Goal: Task Accomplishment & Management: Use online tool/utility

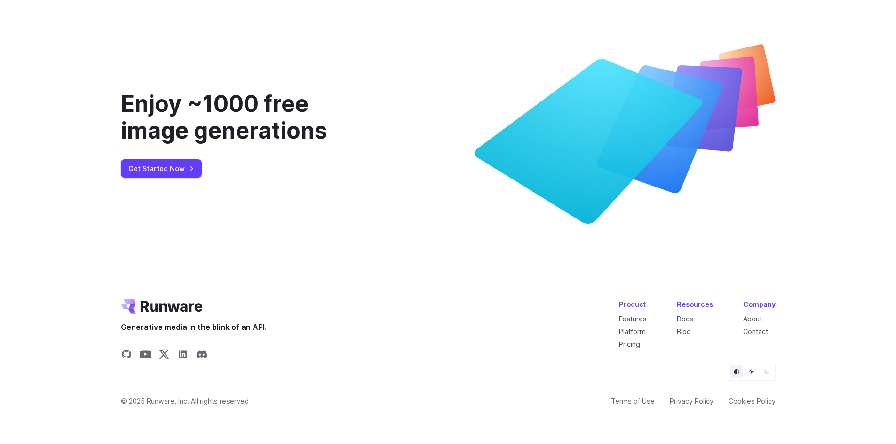
scroll to position [3682, 0]
click at [182, 349] on icon "Share on LinkedIn" at bounding box center [182, 354] width 11 height 11
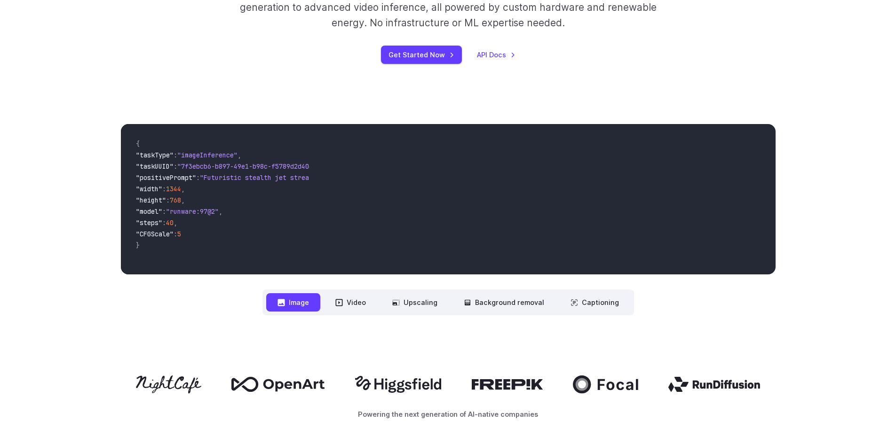
scroll to position [0, 0]
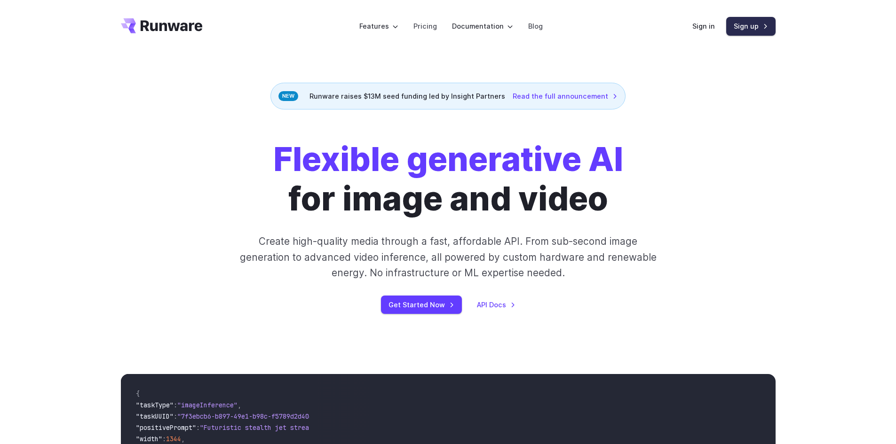
click at [757, 19] on link "Sign up" at bounding box center [750, 26] width 49 height 18
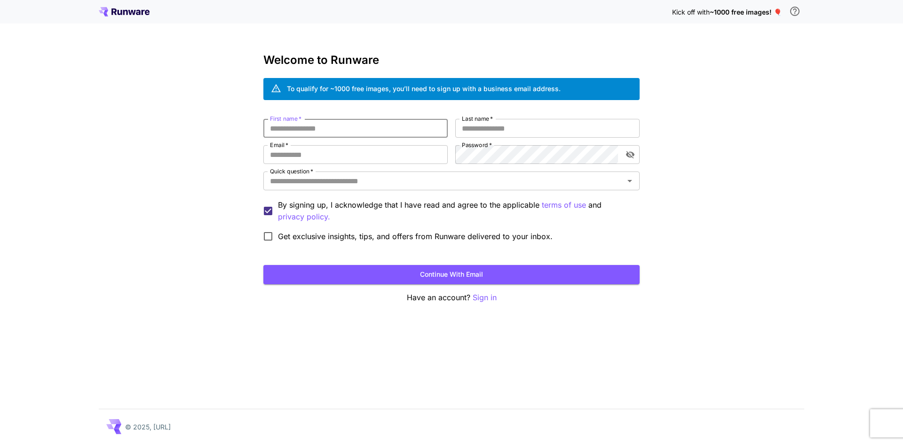
click at [346, 127] on input "First name   *" at bounding box center [355, 128] width 184 height 19
type input "****"
type input "********"
type input "**********"
click at [370, 181] on input "Quick question   *" at bounding box center [443, 180] width 355 height 13
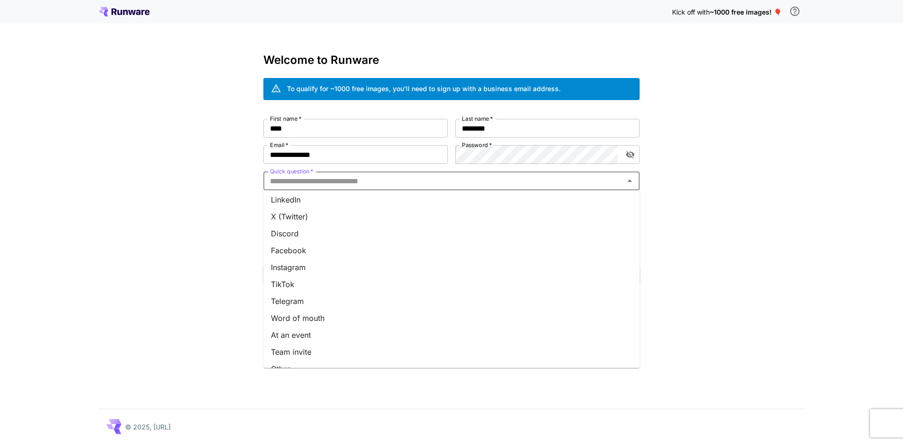
scroll to position [84, 0]
click at [349, 352] on li "Other" at bounding box center [451, 355] width 376 height 17
click at [352, 181] on input "*****" at bounding box center [437, 180] width 343 height 13
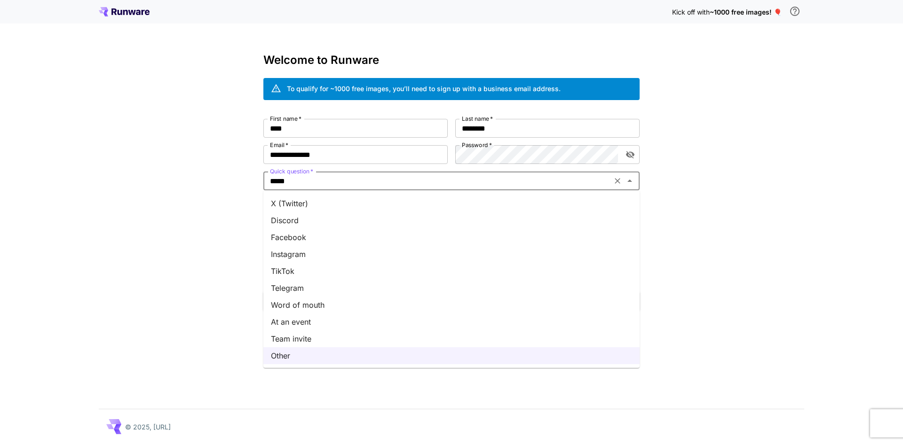
click at [339, 311] on li "Word of mouth" at bounding box center [451, 305] width 376 height 17
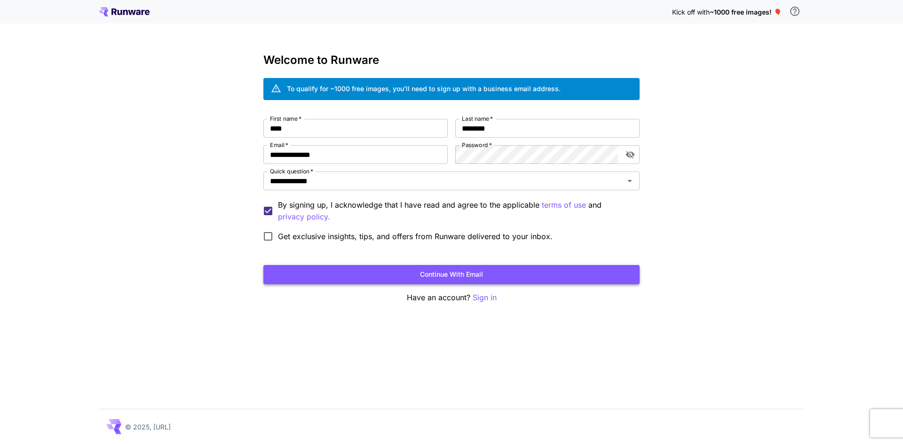
click at [358, 276] on button "Continue with email" at bounding box center [451, 274] width 376 height 19
click at [477, 273] on button "Continue with email" at bounding box center [451, 274] width 376 height 19
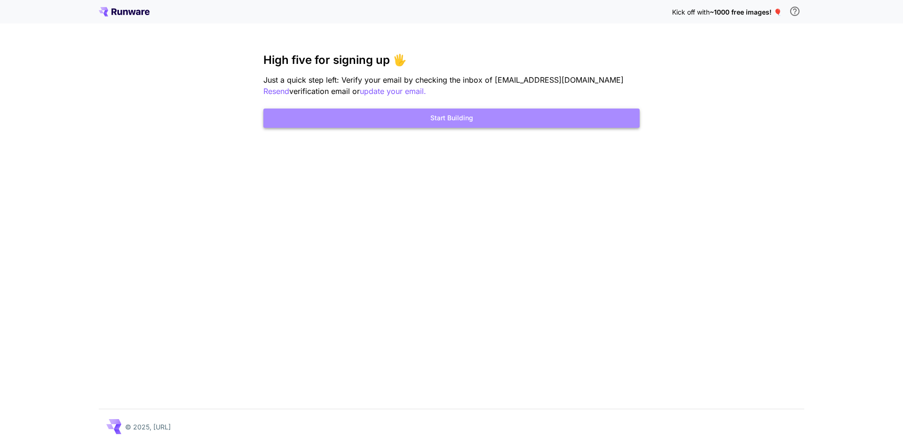
click at [449, 114] on button "Start Building" at bounding box center [451, 118] width 376 height 19
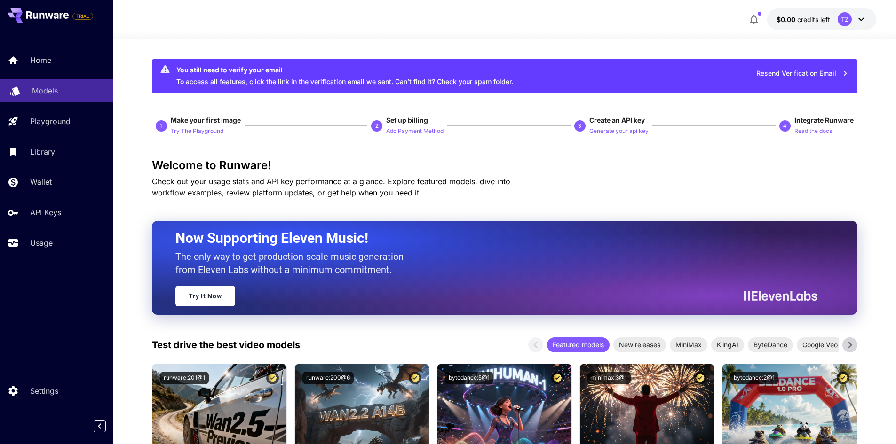
click at [64, 88] on div "Models" at bounding box center [68, 90] width 73 height 11
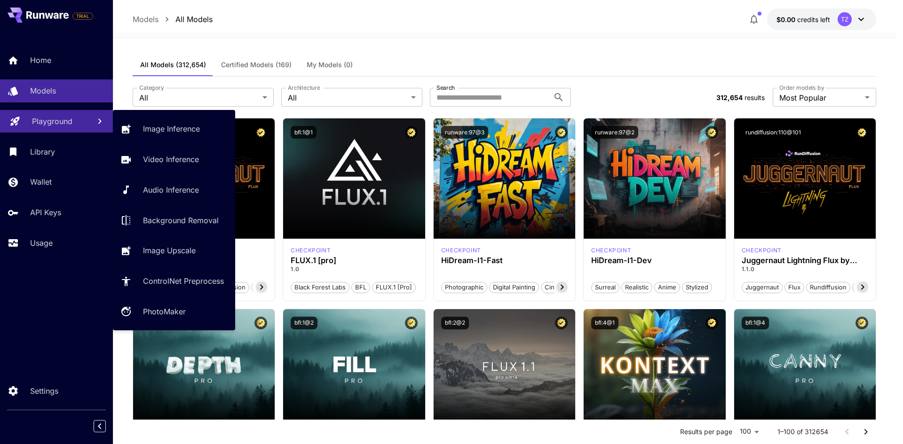
click at [61, 120] on p "Playground" at bounding box center [52, 121] width 40 height 11
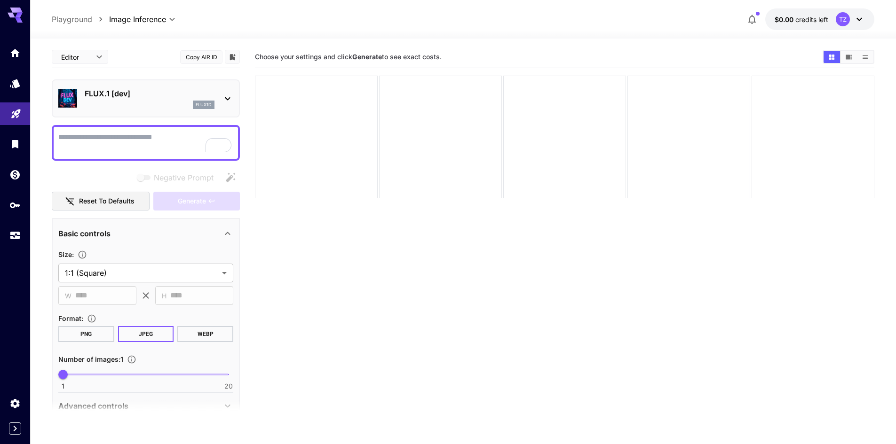
click at [126, 148] on textarea "Negative Prompt" at bounding box center [145, 143] width 175 height 23
click at [222, 98] on icon at bounding box center [227, 98] width 11 height 11
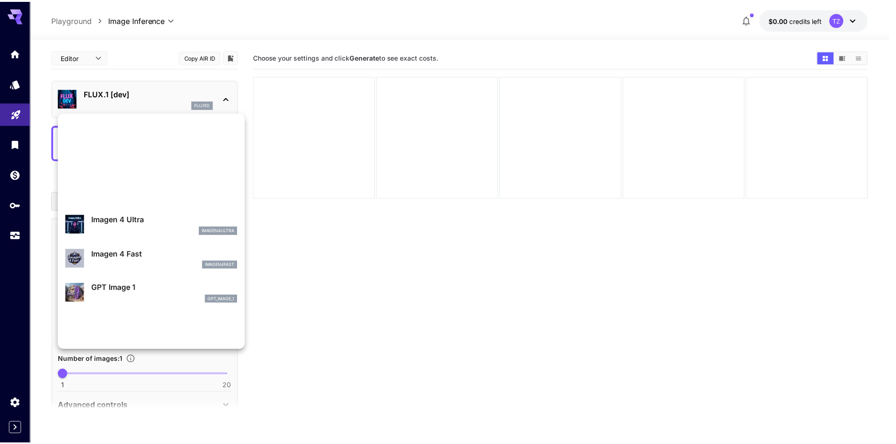
scroll to position [659, 0]
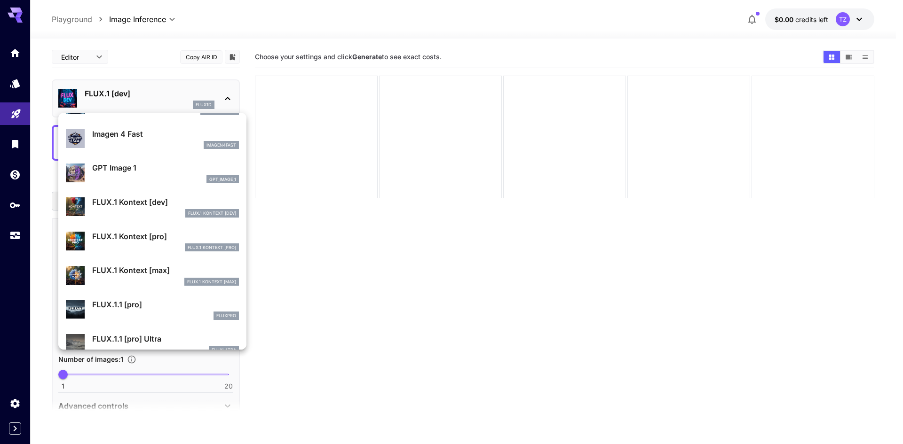
click at [136, 284] on div "FLUX.1 Kontext [max]" at bounding box center [165, 282] width 147 height 8
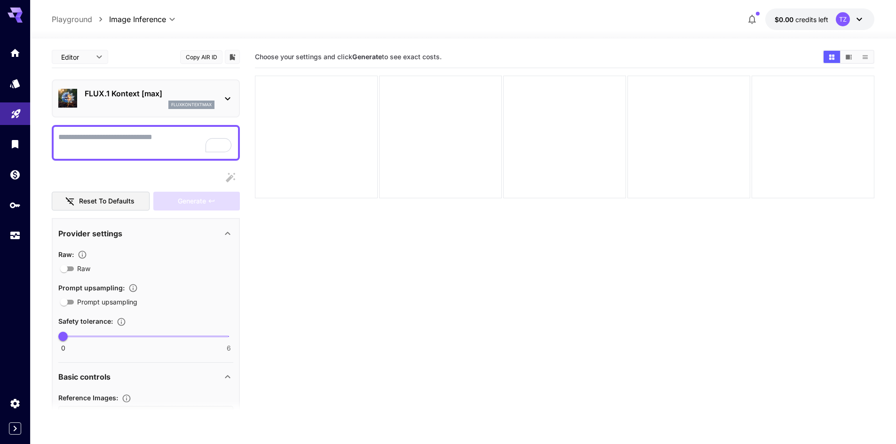
click at [141, 150] on textarea "Raw" at bounding box center [145, 143] width 175 height 23
click at [20, 179] on link at bounding box center [15, 174] width 30 height 23
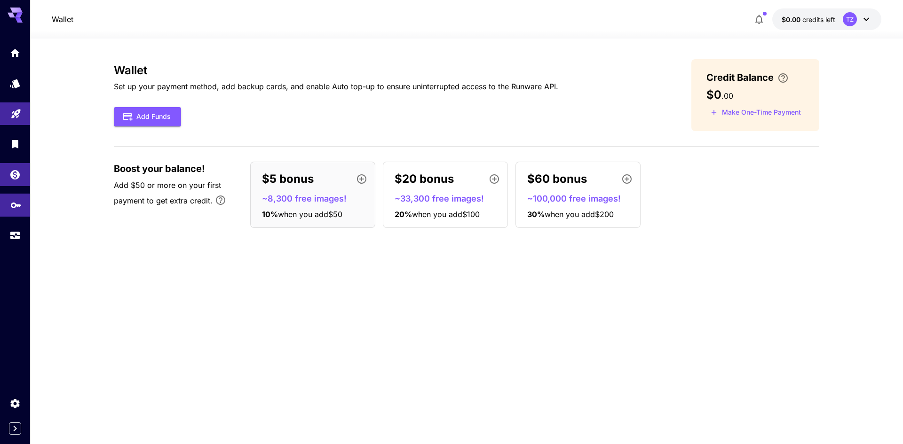
click at [23, 208] on link at bounding box center [15, 205] width 30 height 23
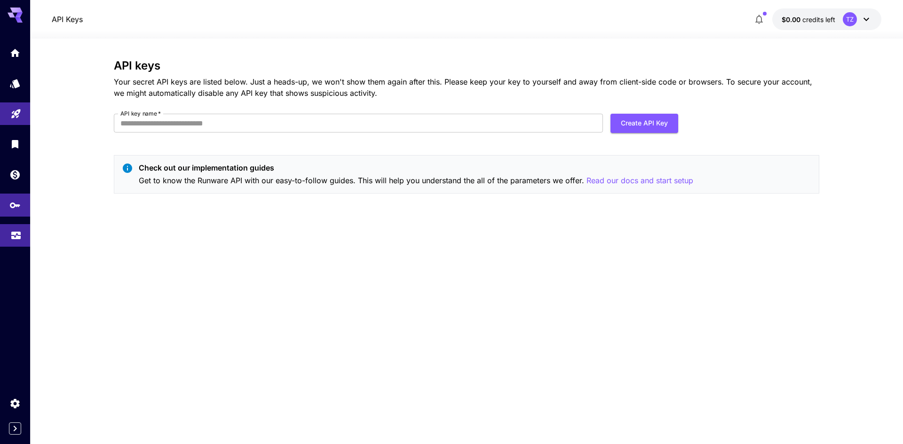
click at [18, 239] on link at bounding box center [15, 235] width 30 height 23
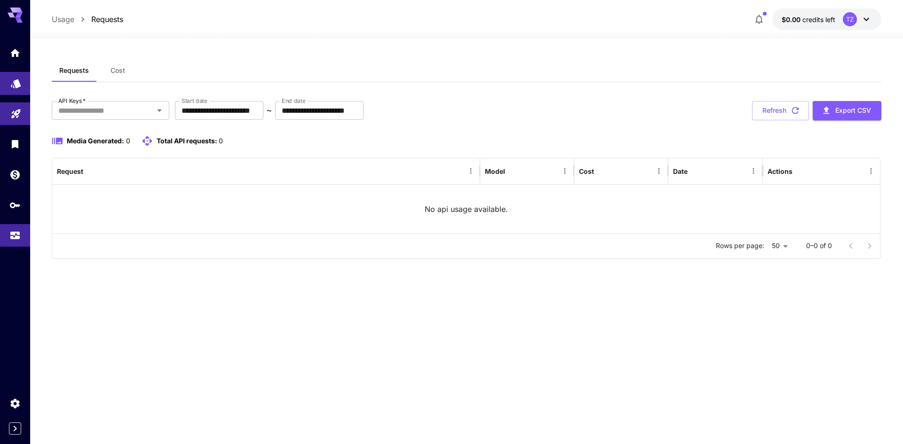
click at [16, 90] on link at bounding box center [15, 83] width 30 height 23
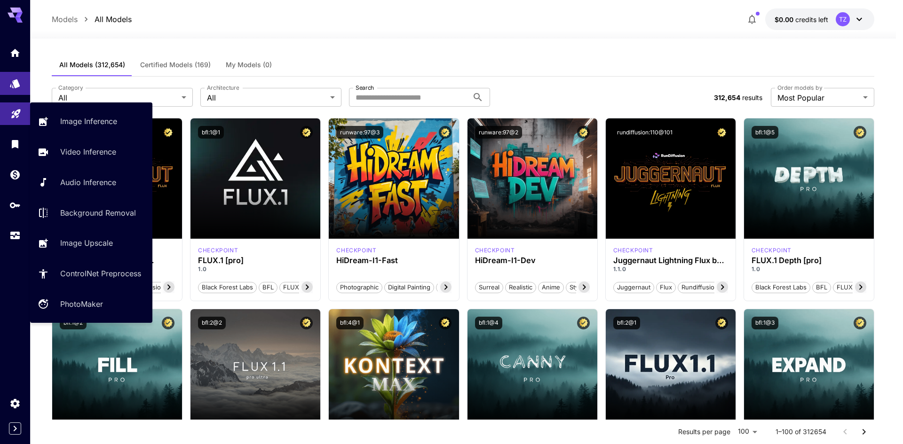
click at [26, 117] on link at bounding box center [15, 113] width 30 height 23
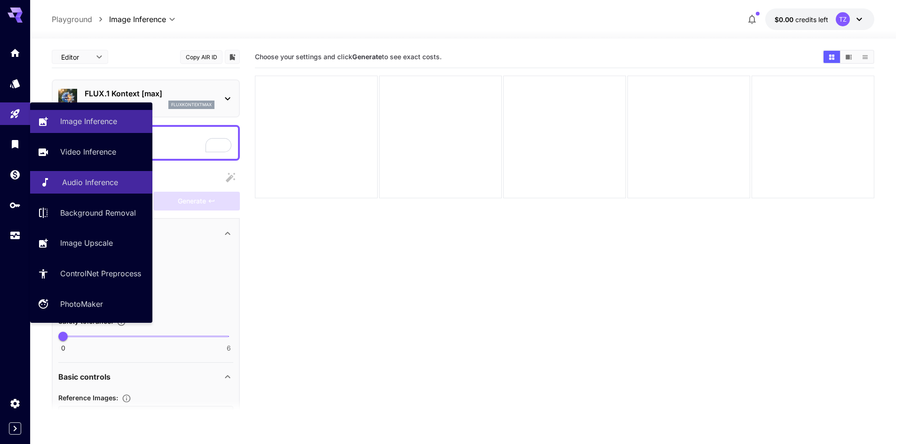
click at [109, 183] on p "Audio Inference" at bounding box center [90, 182] width 56 height 11
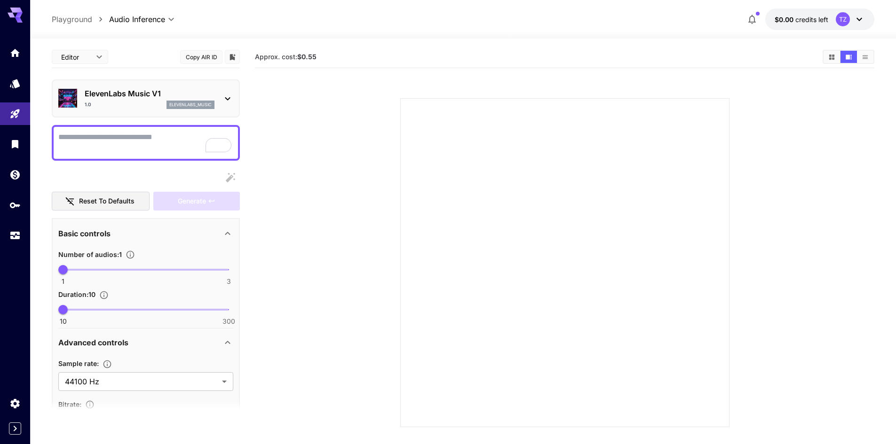
click at [223, 98] on icon at bounding box center [227, 98] width 11 height 11
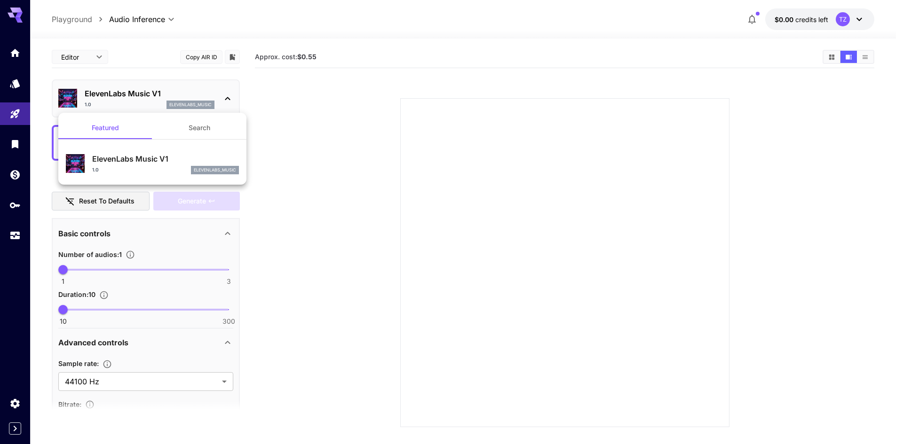
click at [211, 98] on div at bounding box center [451, 222] width 903 height 444
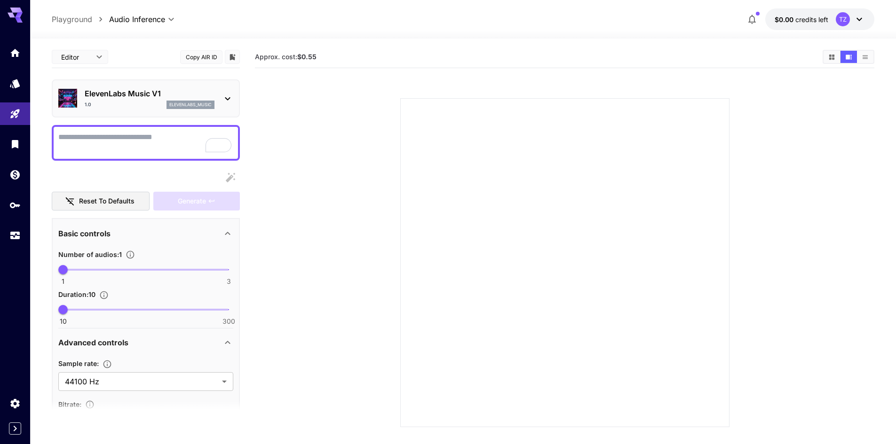
click at [115, 144] on textarea "Display cost in response" at bounding box center [145, 143] width 175 height 23
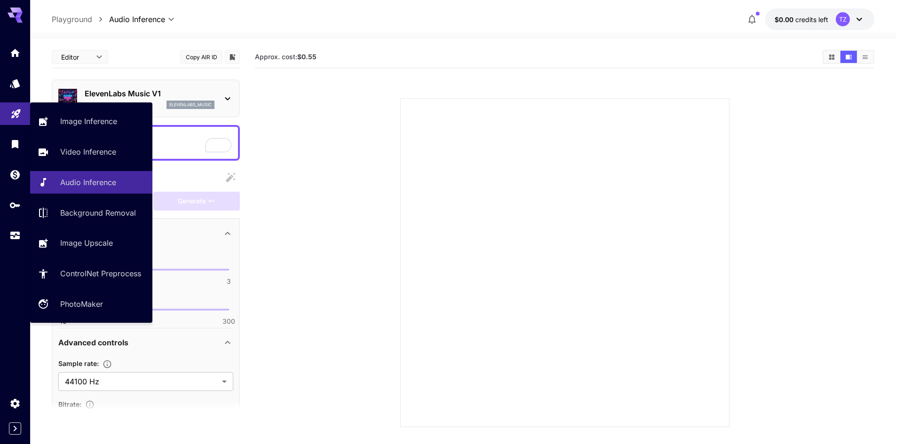
click at [23, 105] on link at bounding box center [15, 113] width 30 height 23
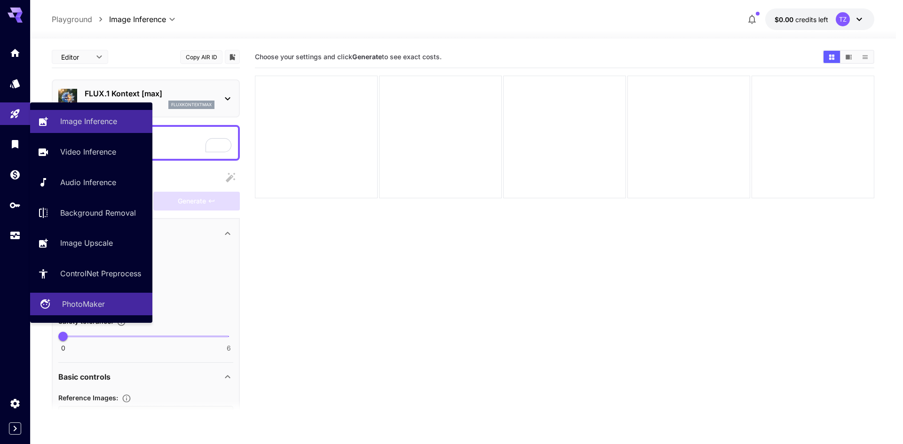
click at [93, 301] on p "PhotoMaker" at bounding box center [83, 304] width 43 height 11
type input "**********"
